Goal: Task Accomplishment & Management: Manage account settings

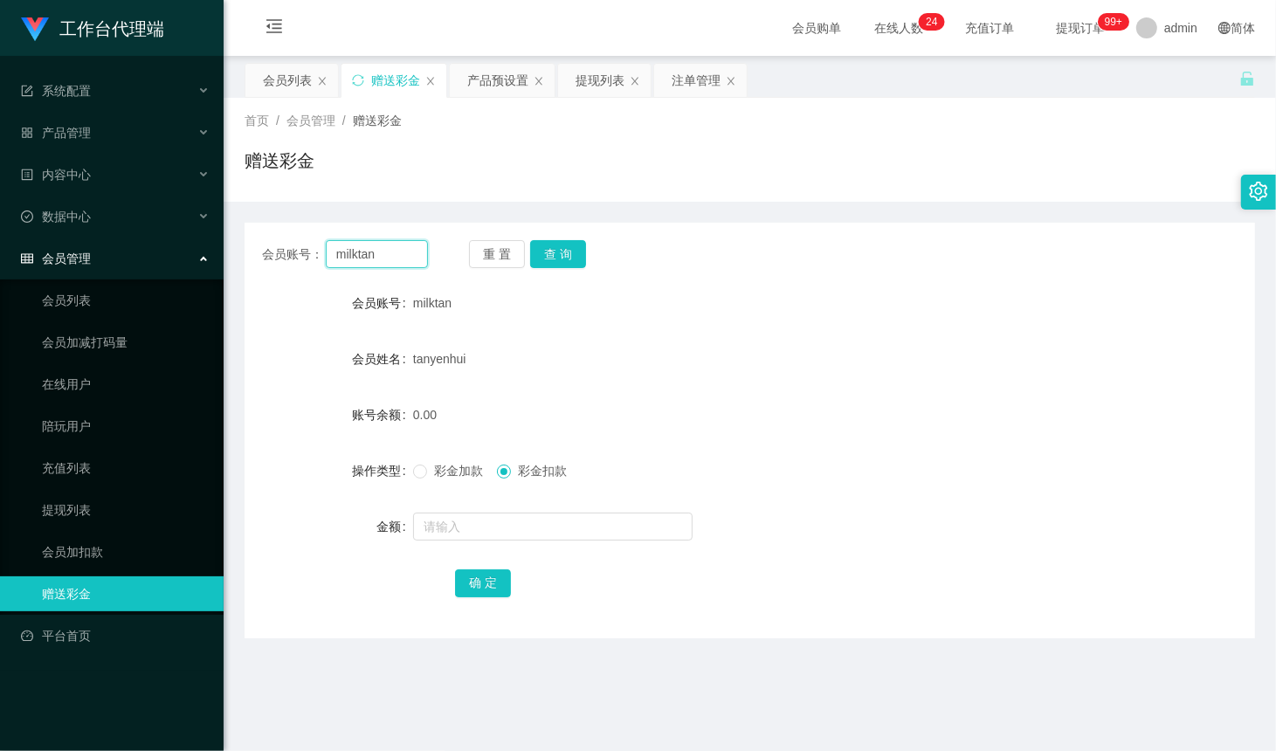
click at [387, 255] on input "milktan" at bounding box center [377, 254] width 102 height 28
type input "AnnieBBe1"
click at [561, 246] on button "查 询" at bounding box center [558, 254] width 56 height 28
click at [394, 251] on input "AnnieBBe1" at bounding box center [377, 254] width 102 height 28
click at [542, 253] on button "查 询" at bounding box center [558, 254] width 56 height 28
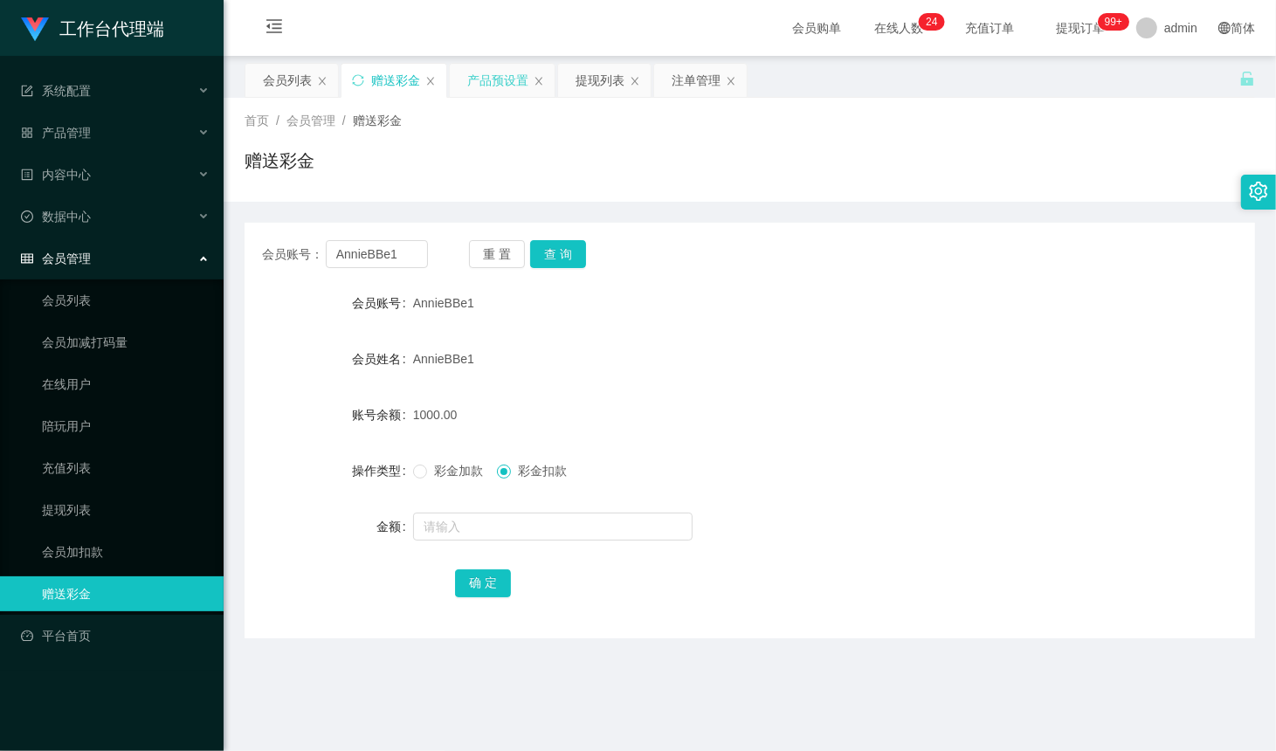
click at [507, 80] on div "产品预设置" at bounding box center [497, 80] width 61 height 33
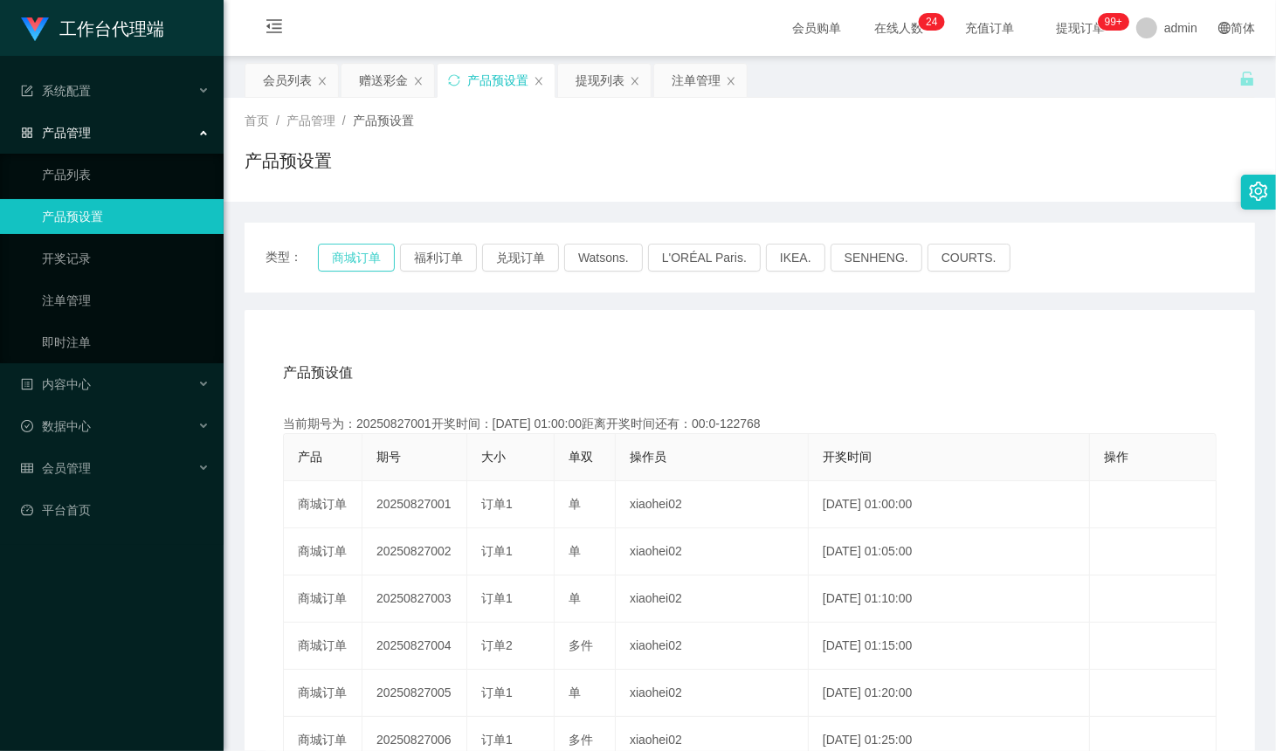
click at [349, 262] on button "商城订单" at bounding box center [356, 258] width 77 height 28
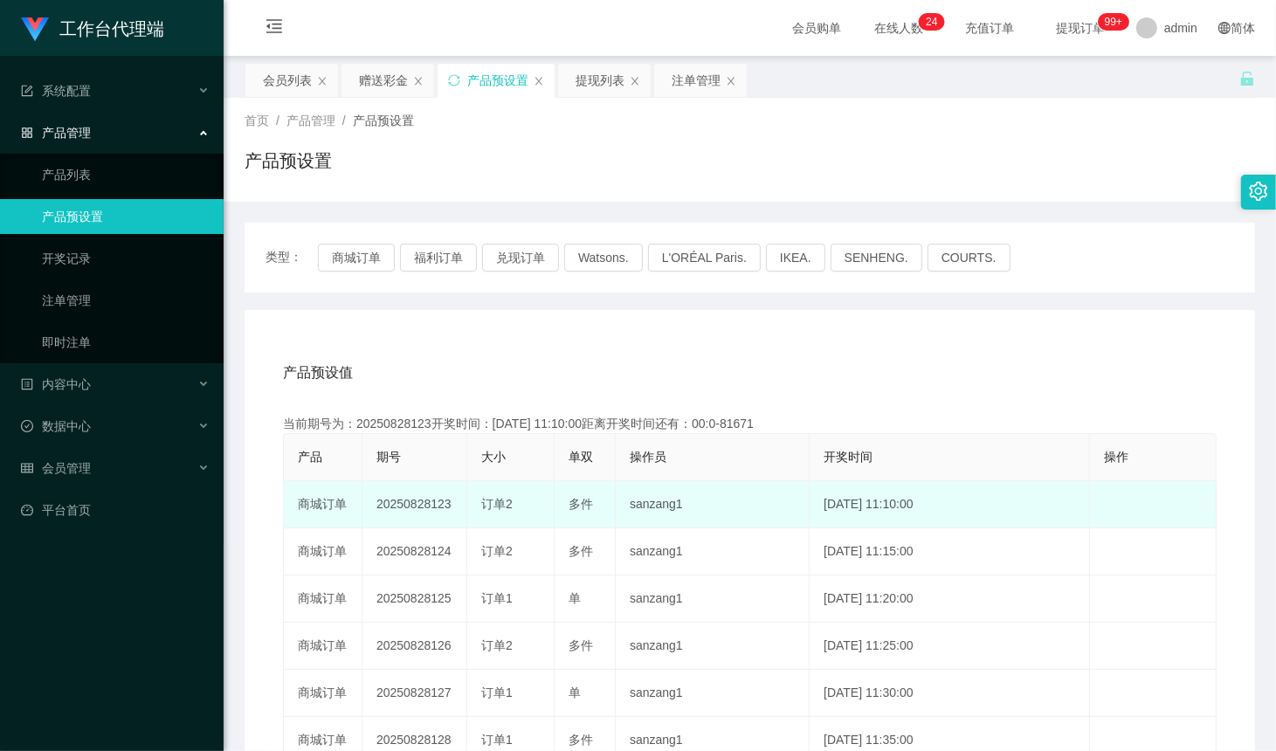
drag, startPoint x: 447, startPoint y: 504, endPoint x: 430, endPoint y: 504, distance: 17.5
click at [430, 504] on td "20250828123" at bounding box center [415, 504] width 105 height 47
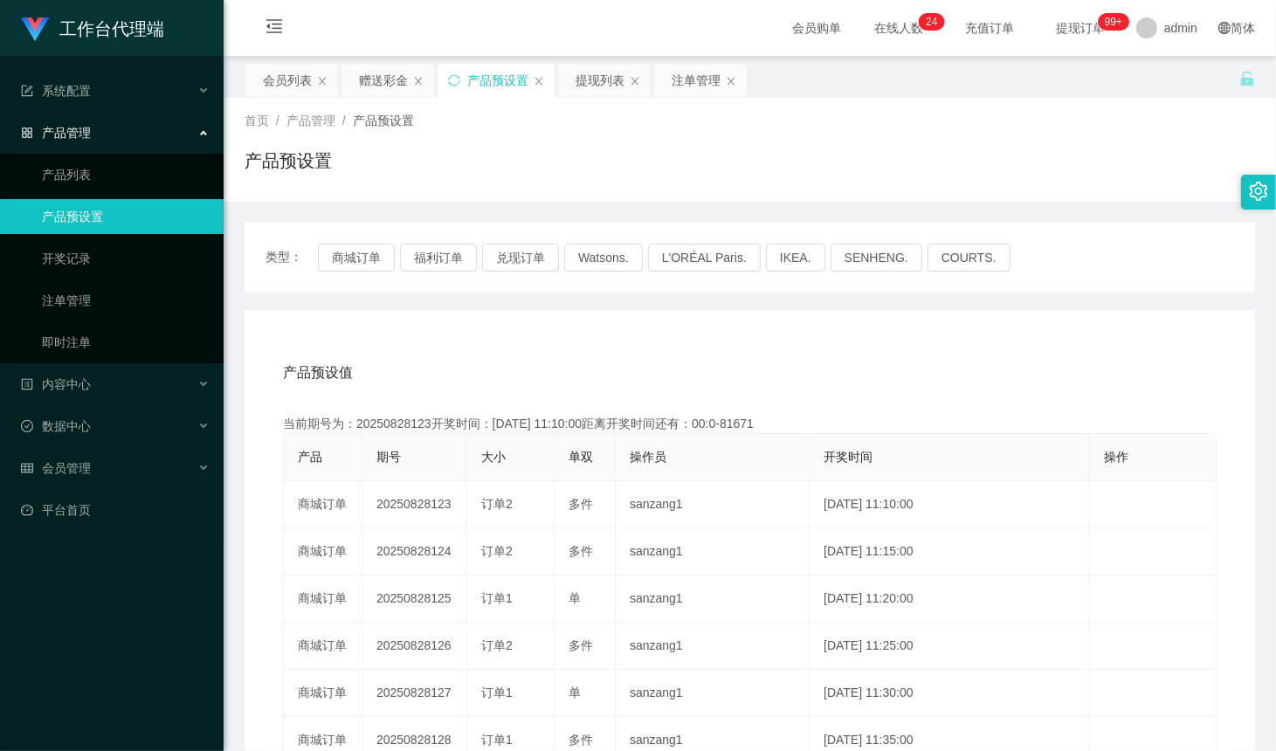
copy td "123"
click at [391, 79] on div "赠送彩金" at bounding box center [383, 80] width 49 height 33
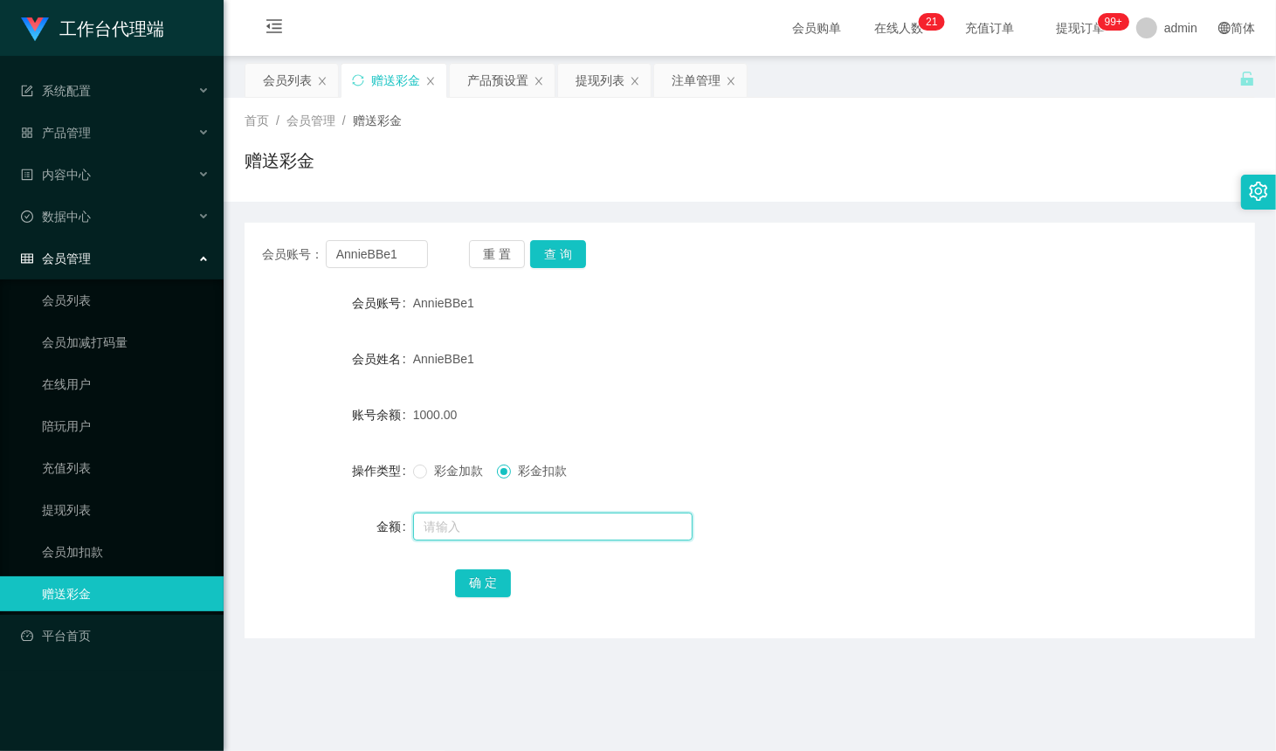
drag, startPoint x: 573, startPoint y: 514, endPoint x: 561, endPoint y: 517, distance: 12.7
click at [573, 514] on input "text" at bounding box center [553, 527] width 280 height 28
click at [384, 260] on input "AnnieBBe1" at bounding box center [377, 254] width 102 height 28
paste input "3458230538"
type input "3458230538"
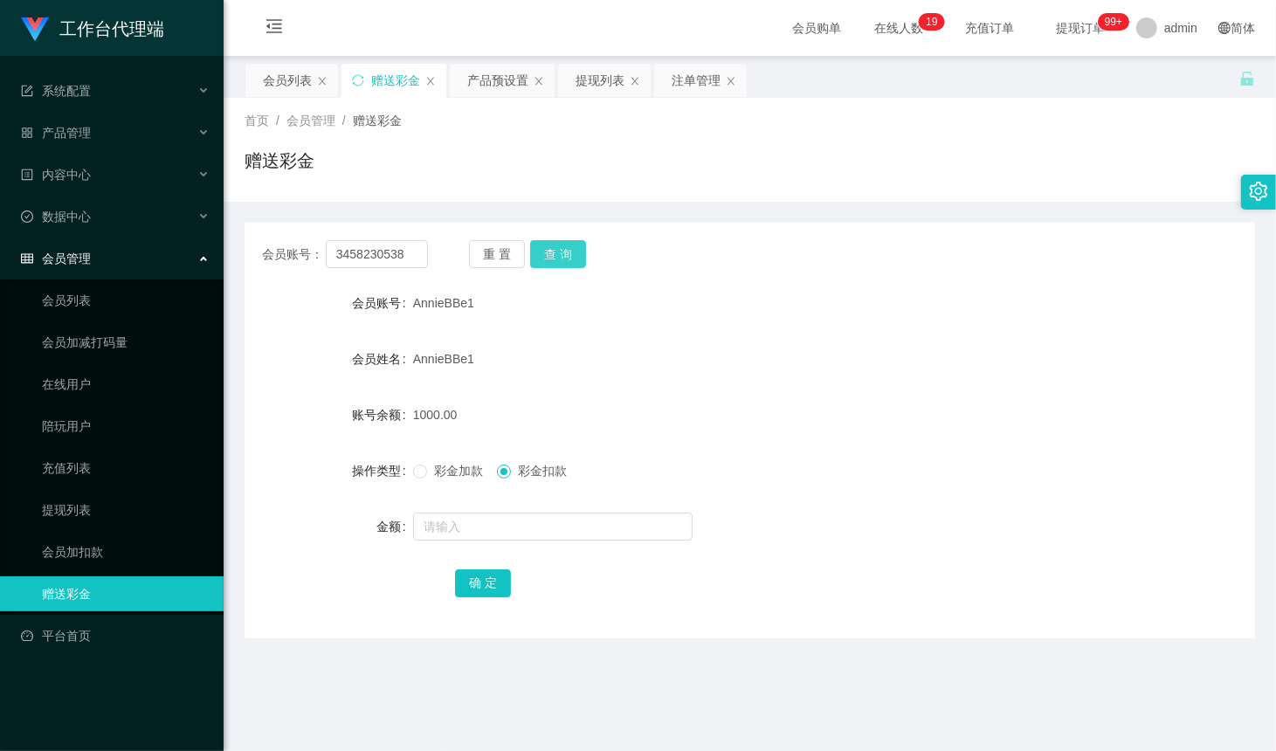
click at [559, 247] on button "查 询" at bounding box center [558, 254] width 56 height 28
click at [605, 81] on div "提现列表" at bounding box center [600, 80] width 49 height 33
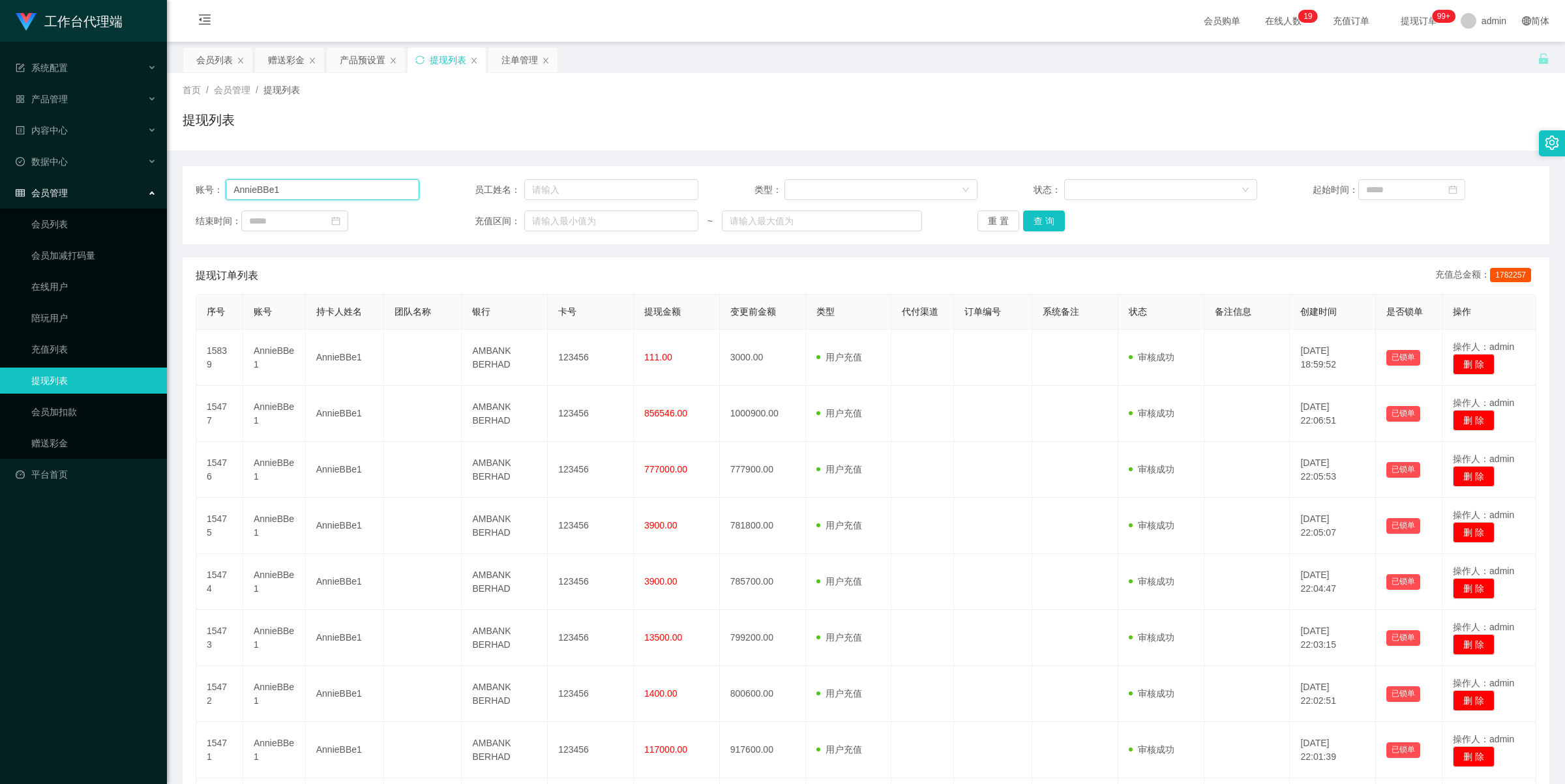
click at [377, 187] on input "AnnieBBe1" at bounding box center [322, 189] width 193 height 21
paste input "3458230538"
type input "3458230538"
click at [952, 217] on button "查 询" at bounding box center [1044, 221] width 42 height 21
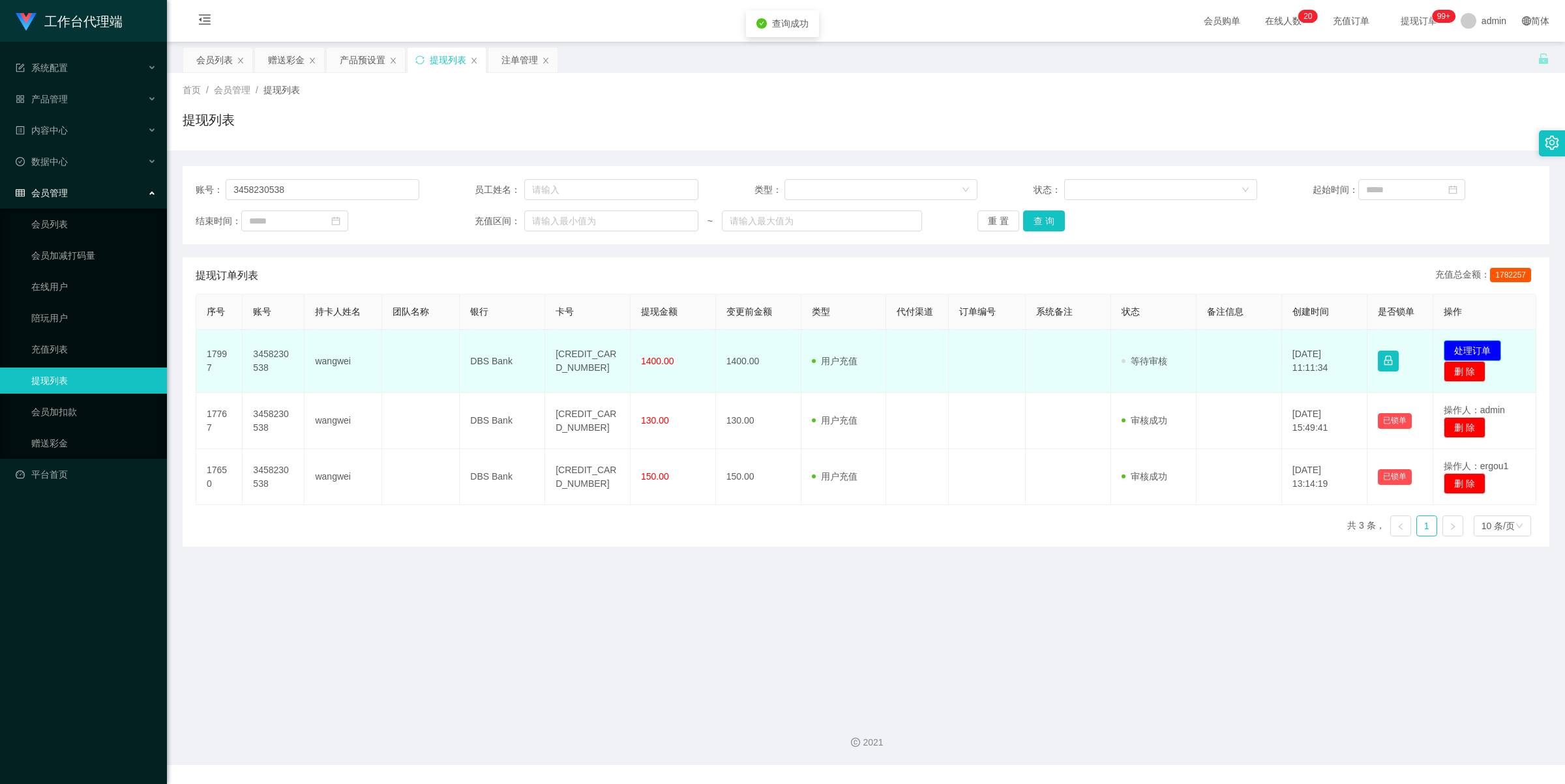
click at [952, 354] on button "处理订单" at bounding box center [1472, 351] width 57 height 21
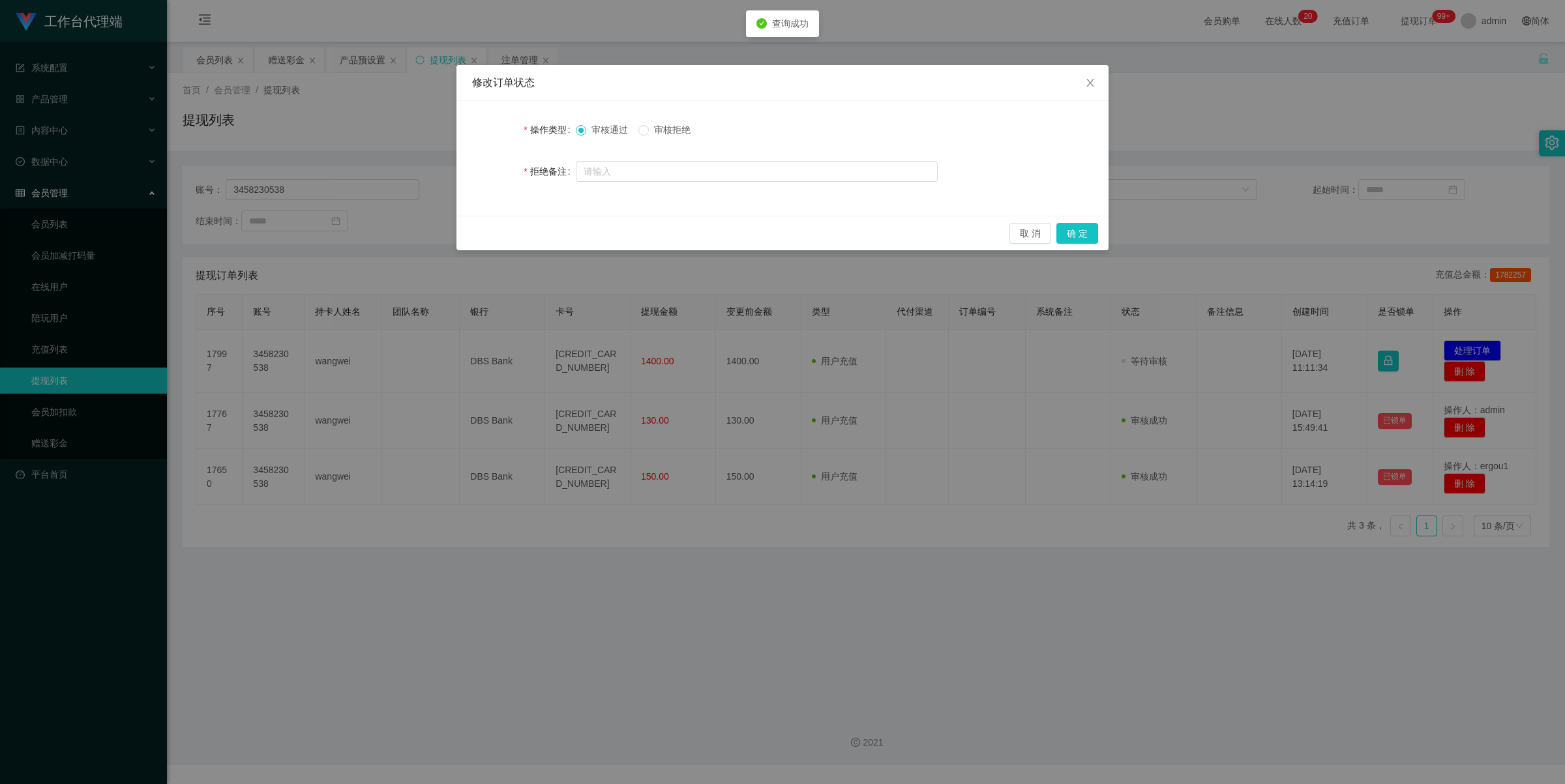
click at [674, 137] on div "审核通过 审核拒绝" at bounding box center [756, 129] width 362 height 26
click at [675, 132] on span "审核拒绝" at bounding box center [672, 130] width 47 height 10
drag, startPoint x: 1075, startPoint y: 224, endPoint x: 1081, endPoint y: 220, distance: 7.2
click at [952, 224] on button "确 定" at bounding box center [1077, 233] width 42 height 21
